Goal: Find specific page/section: Find specific page/section

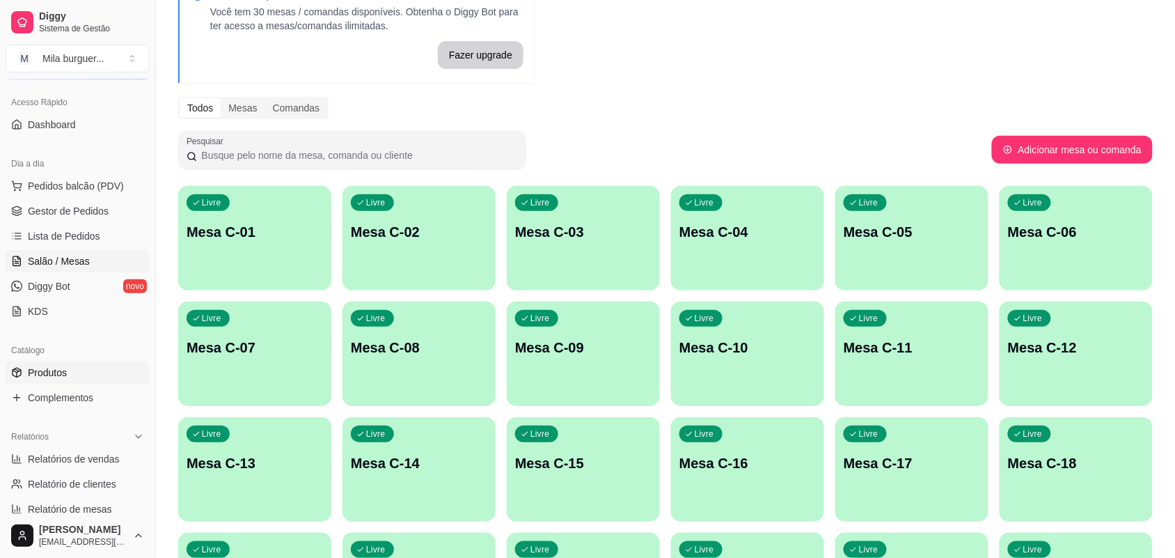
scroll to position [87, 0]
click at [81, 448] on span "Relatórios de vendas" at bounding box center [74, 455] width 92 height 14
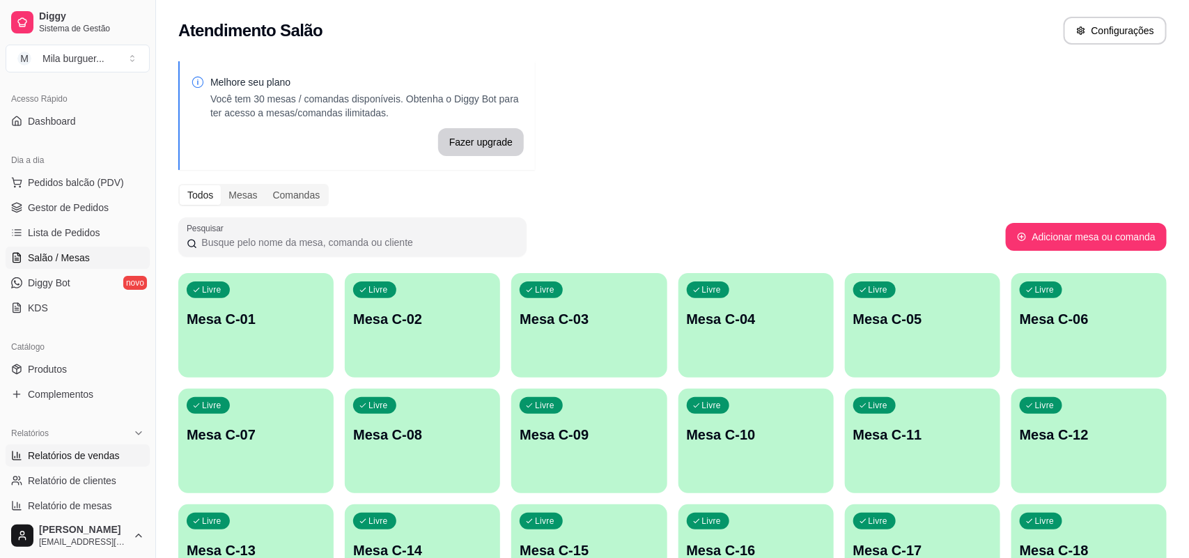
select select "ALL"
select select "0"
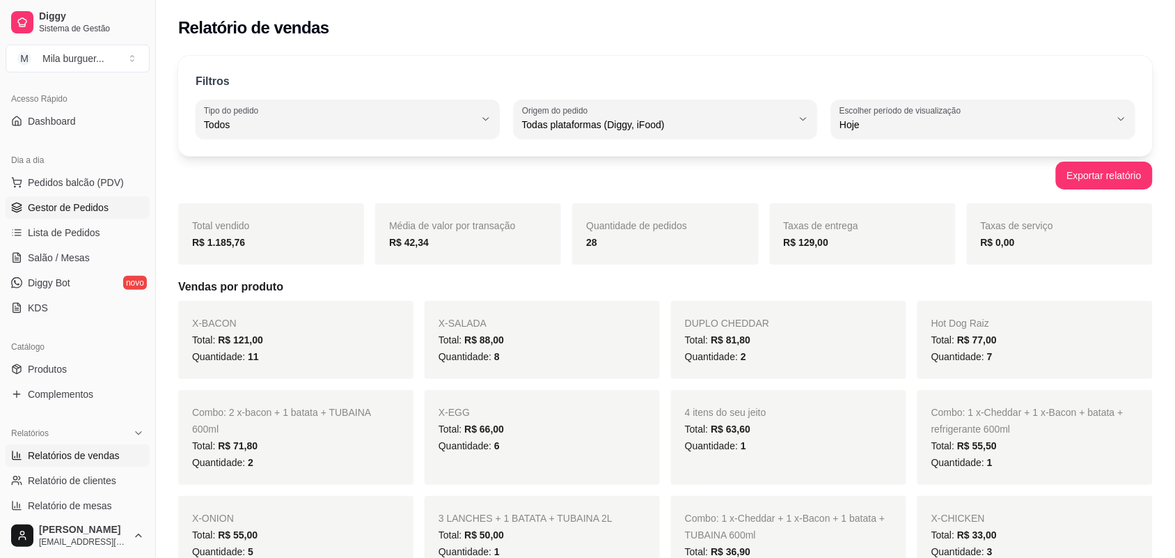
click at [46, 200] on link "Gestor de Pedidos" at bounding box center [78, 207] width 144 height 22
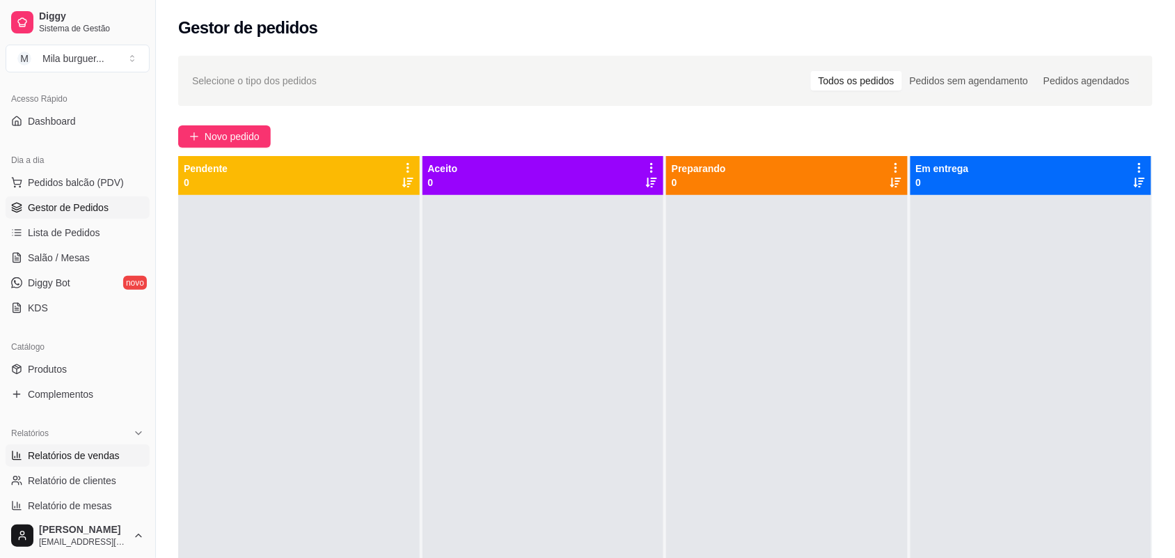
click at [53, 464] on link "Relatórios de vendas" at bounding box center [78, 455] width 144 height 22
select select "ALL"
select select "0"
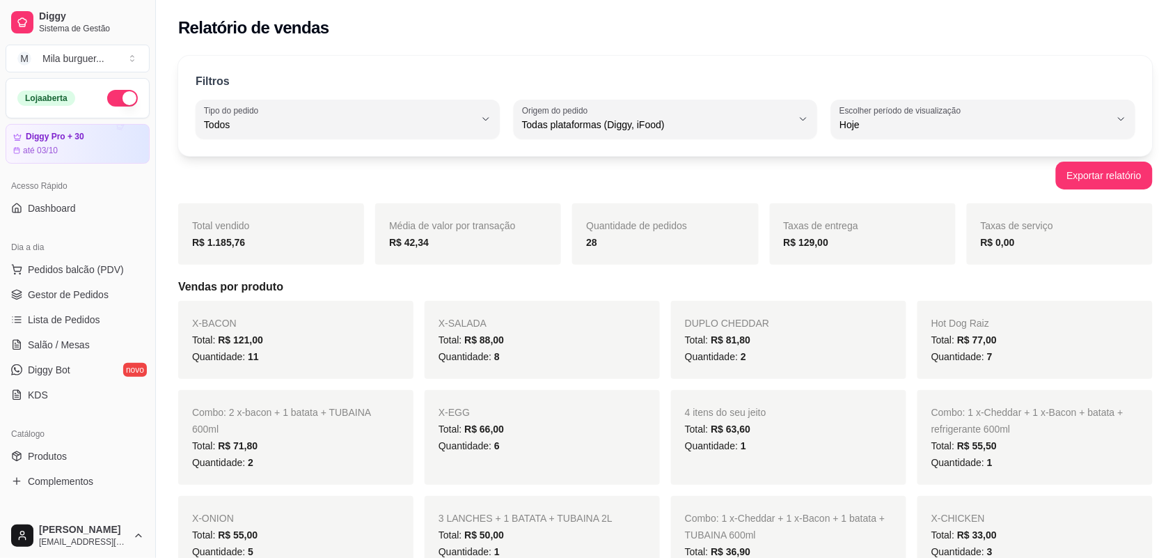
click at [115, 98] on button "button" at bounding box center [122, 98] width 31 height 17
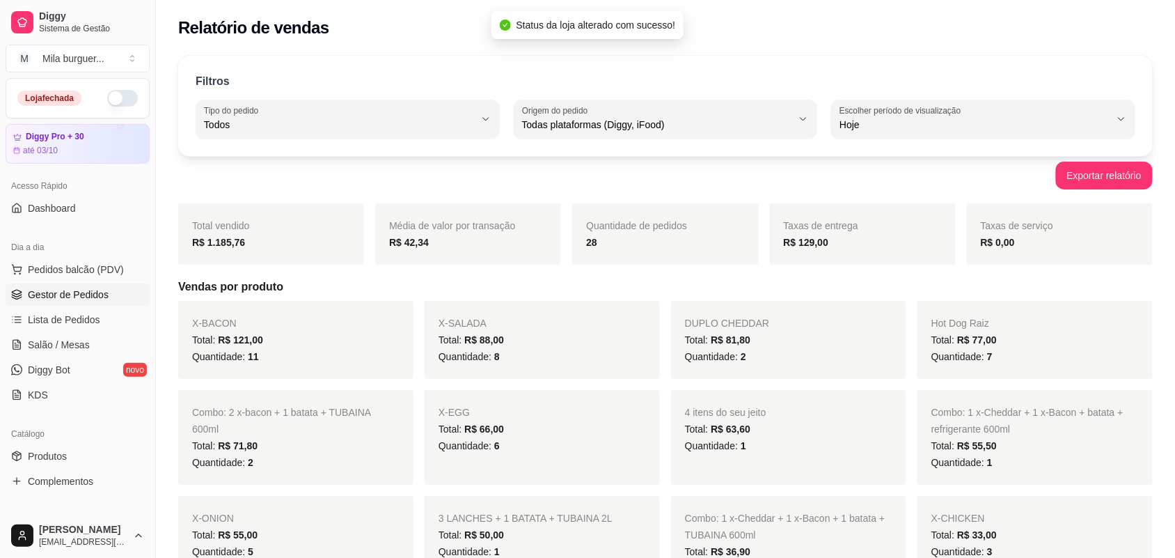
click at [82, 290] on span "Gestor de Pedidos" at bounding box center [68, 295] width 81 height 14
